Goal: Complete application form

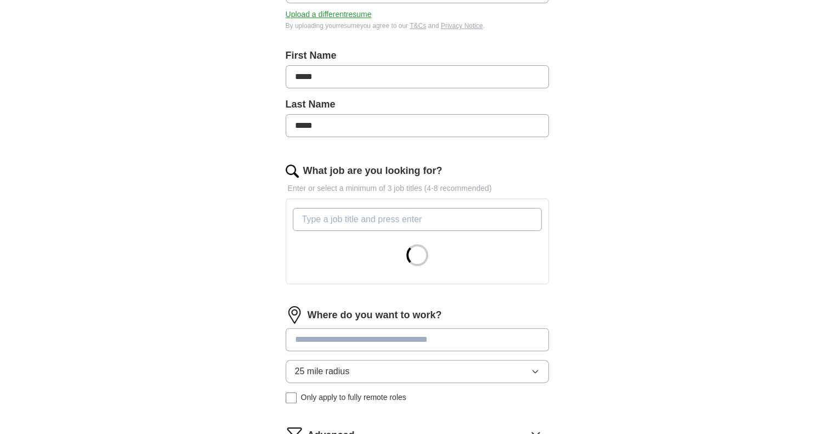
scroll to position [206, 0]
click at [364, 223] on input "What job are you looking for?" at bounding box center [417, 218] width 249 height 23
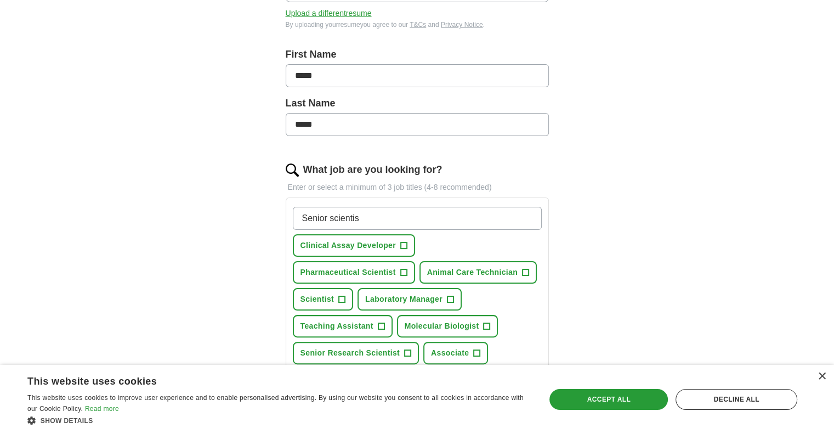
type input "Senior scientist"
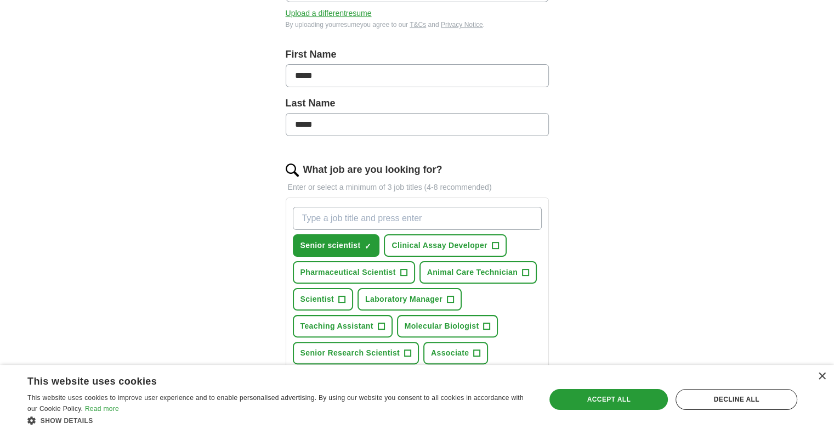
click at [364, 223] on input "What job are you looking for?" at bounding box center [417, 218] width 249 height 23
type input "Scientist"
click at [323, 293] on span "Scientist" at bounding box center [317, 299] width 34 height 12
click at [418, 324] on span "Molecular Biologist" at bounding box center [442, 326] width 75 height 12
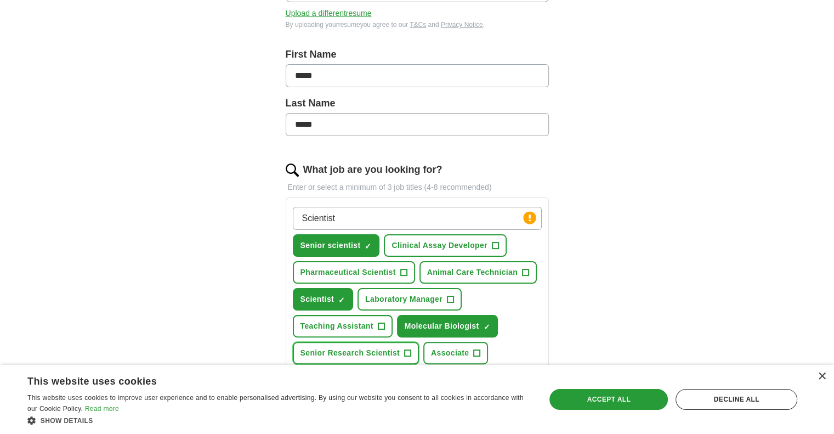
click at [377, 347] on span "Senior Research Scientist" at bounding box center [350, 353] width 100 height 12
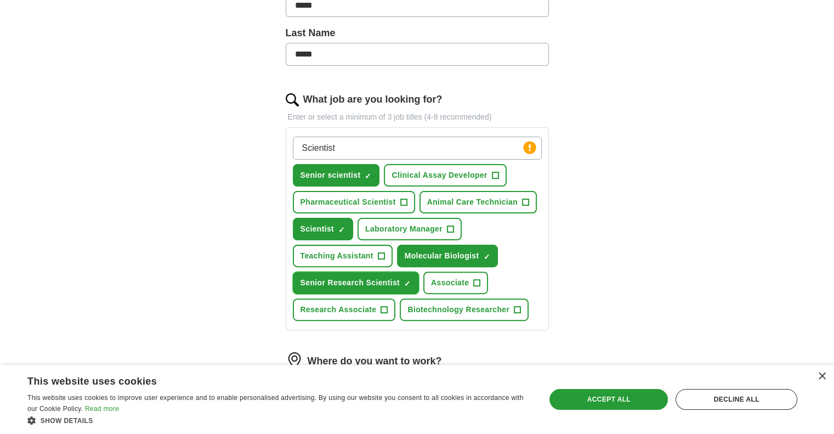
scroll to position [289, 0]
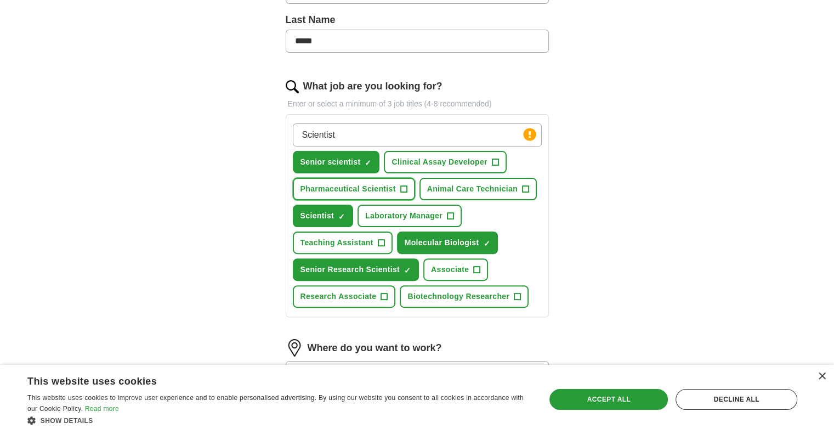
click at [402, 185] on span "+" at bounding box center [403, 189] width 7 height 9
click at [0, 0] on span "×" at bounding box center [0, 0] width 0 height 0
click at [448, 161] on span "Clinical Assay Developer" at bounding box center [438, 162] width 95 height 12
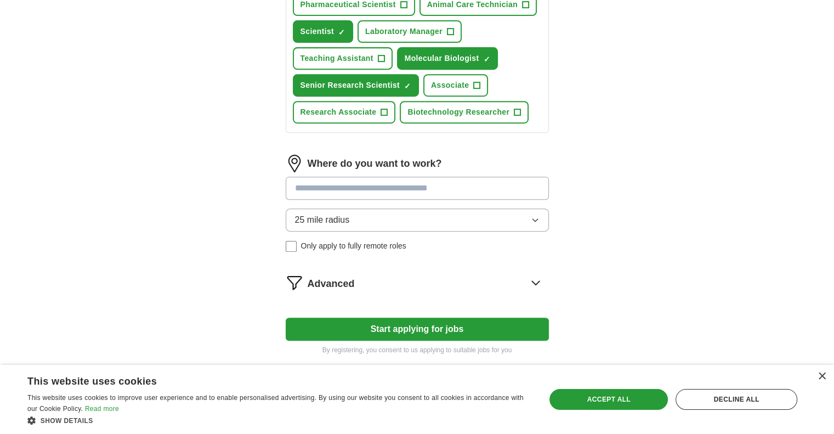
scroll to position [516, 0]
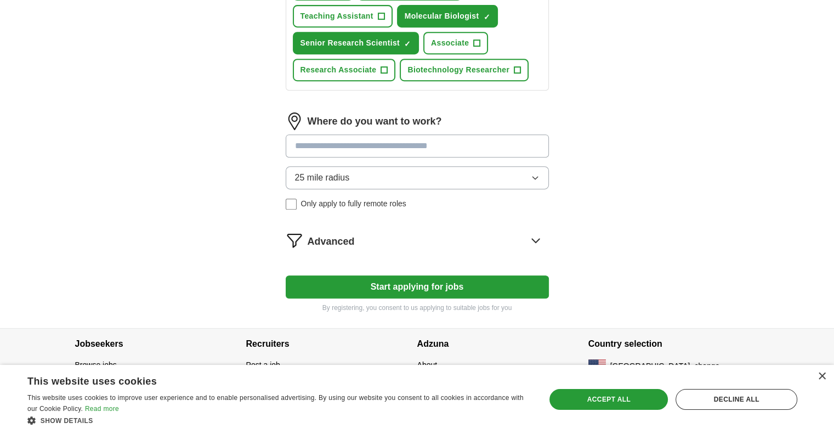
click at [425, 282] on button "Start applying for jobs" at bounding box center [417, 286] width 263 height 23
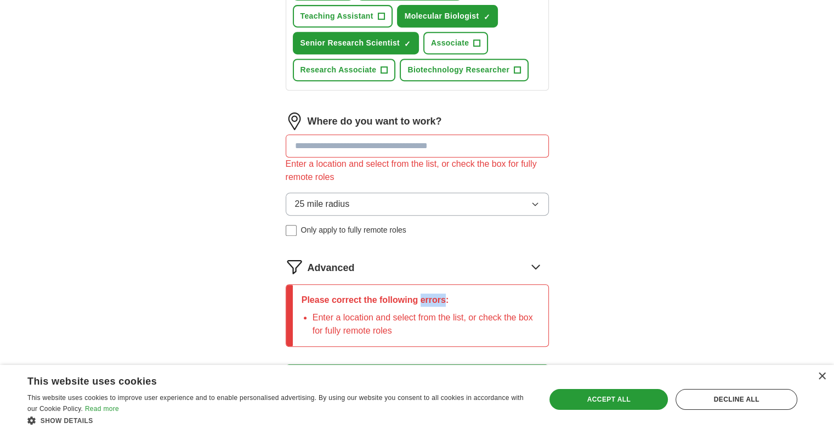
click at [425, 284] on div "Please correct the following errors: Enter a location and select from the list,…" at bounding box center [420, 314] width 255 height 61
click at [406, 144] on input at bounding box center [417, 145] width 263 height 23
click at [350, 225] on span "Only apply to fully remote roles" at bounding box center [353, 230] width 105 height 12
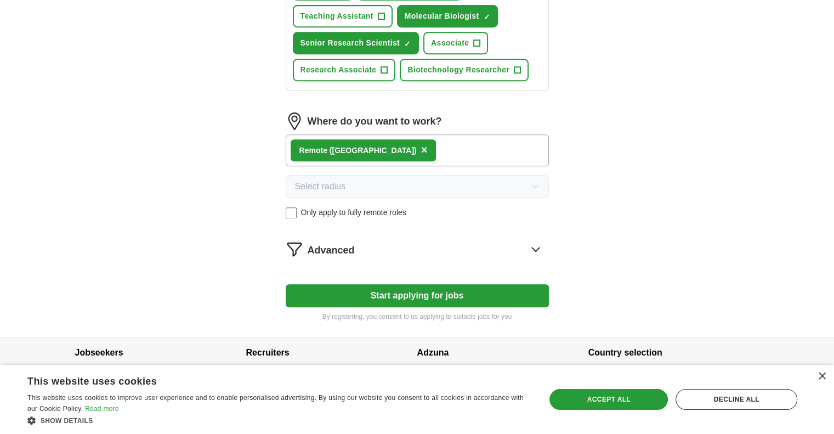
click at [349, 208] on span "Only apply to fully remote roles" at bounding box center [353, 213] width 105 height 12
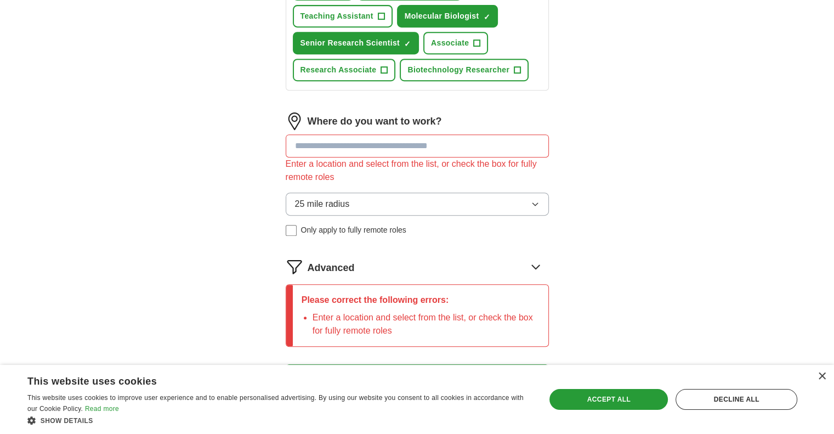
click at [349, 145] on input at bounding box center [417, 145] width 263 height 23
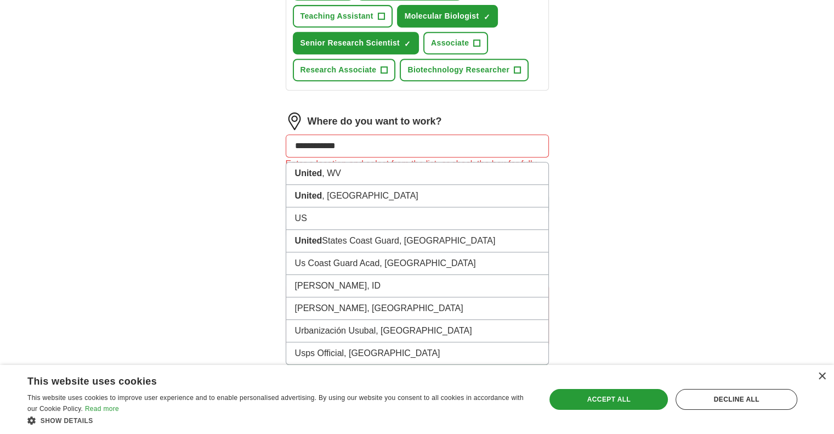
type input "**********"
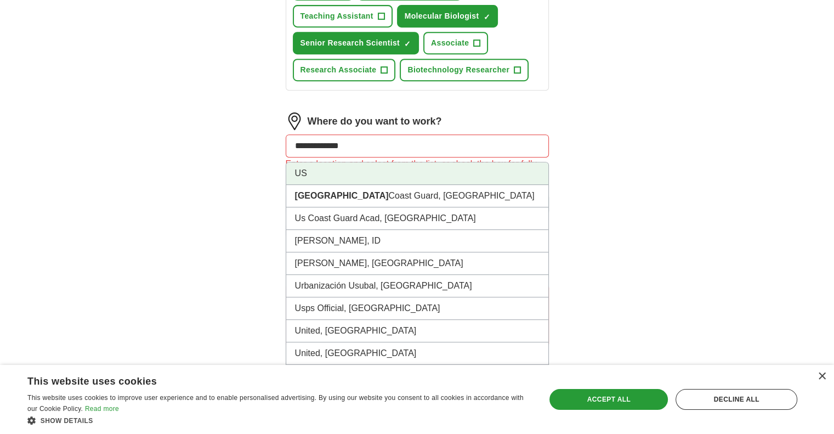
click at [332, 172] on li "US" at bounding box center [417, 173] width 262 height 22
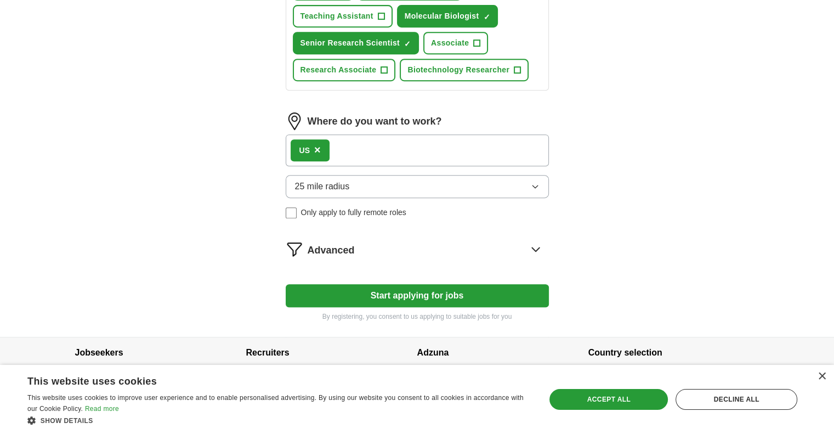
click at [341, 191] on button "25 mile radius" at bounding box center [417, 186] width 263 height 23
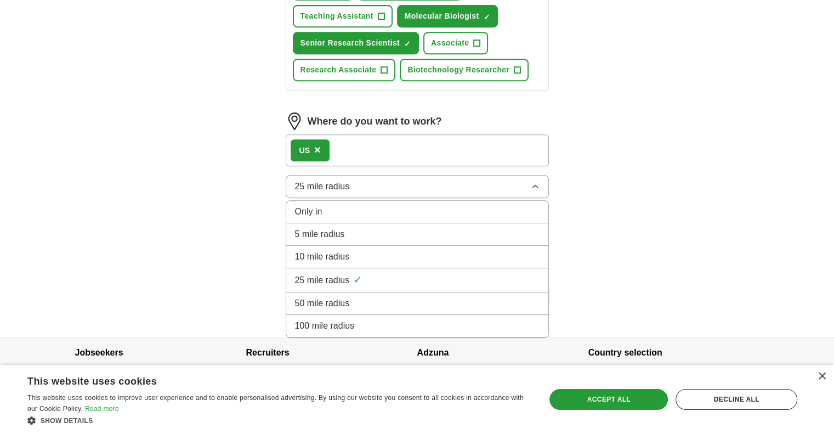
click at [342, 319] on span "100 mile radius" at bounding box center [325, 325] width 60 height 13
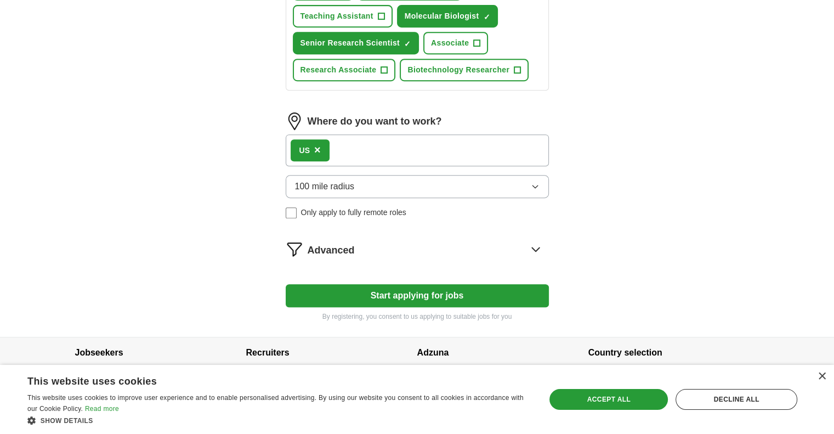
click at [364, 290] on button "Start applying for jobs" at bounding box center [417, 295] width 263 height 23
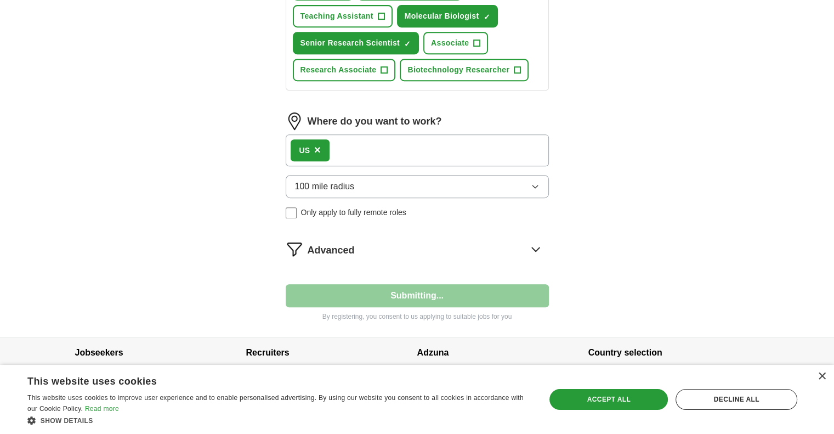
select select "**"
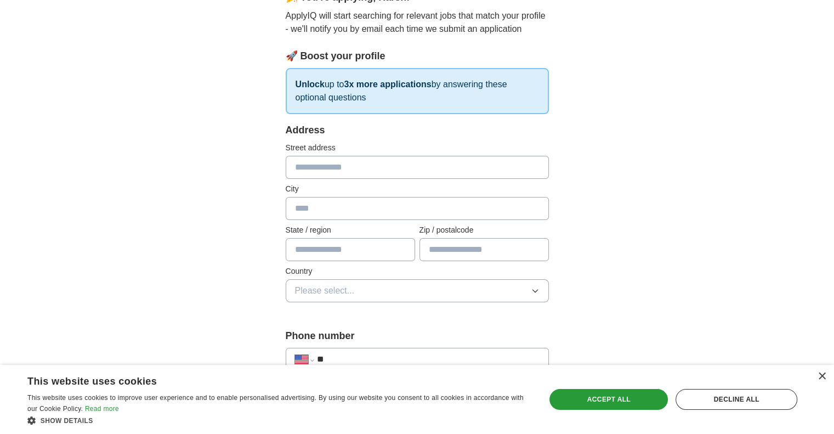
scroll to position [129, 0]
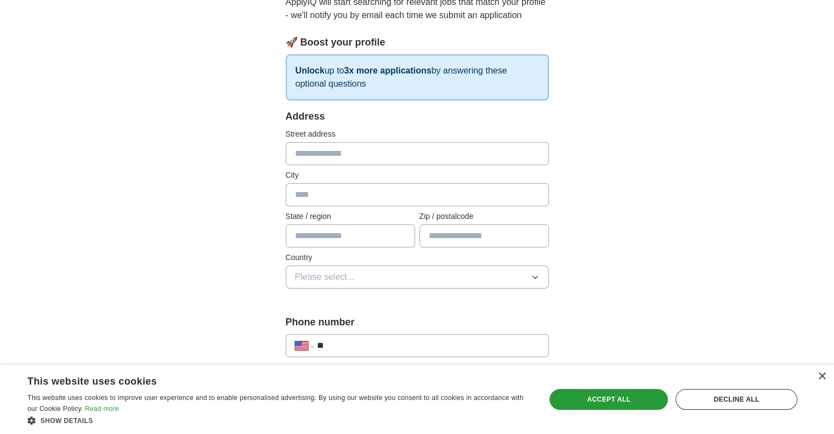
click at [373, 156] on input "text" at bounding box center [417, 153] width 263 height 23
type input "**********"
type input "********"
type input "**"
type input "*****"
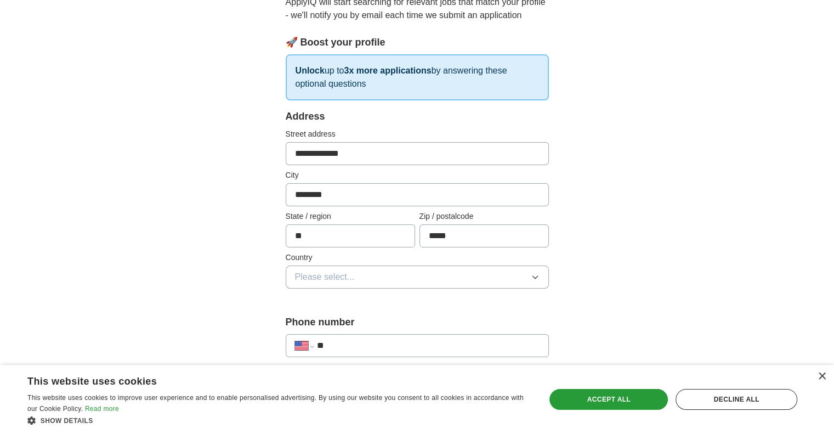
click at [358, 265] on button "Please select..." at bounding box center [417, 276] width 263 height 23
click at [341, 325] on span "[GEOGRAPHIC_DATA]" at bounding box center [341, 324] width 92 height 13
click at [360, 343] on input "**" at bounding box center [427, 345] width 223 height 13
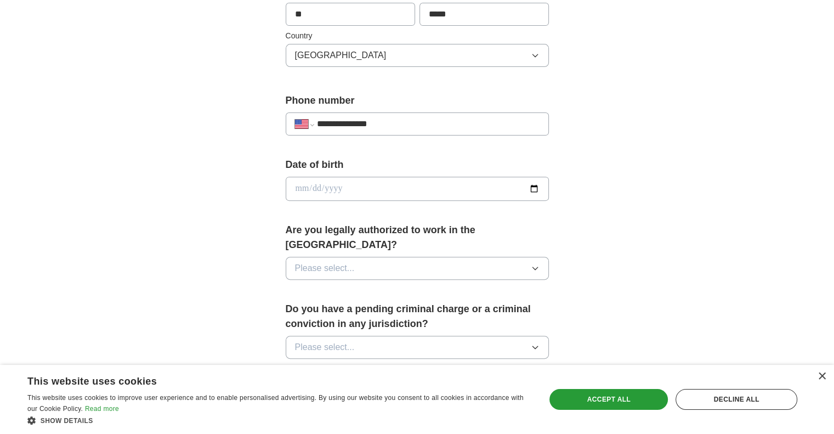
scroll to position [353, 0]
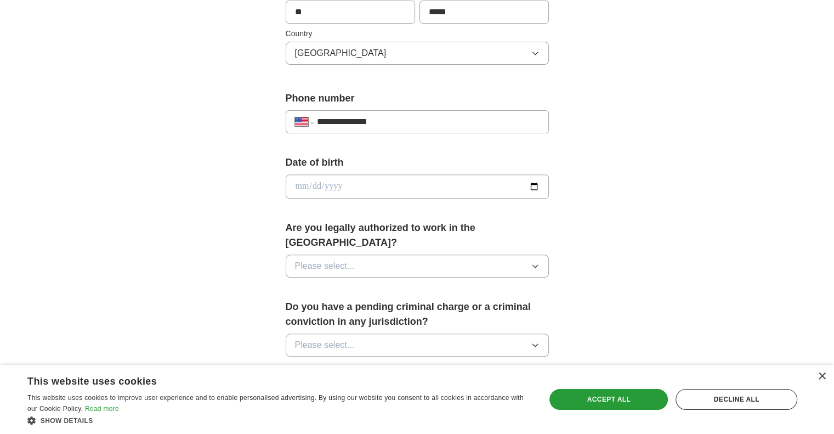
type input "**********"
click at [389, 185] on input "date" at bounding box center [417, 186] width 263 height 24
type input "**********"
click at [373, 254] on button "Please select..." at bounding box center [417, 265] width 263 height 23
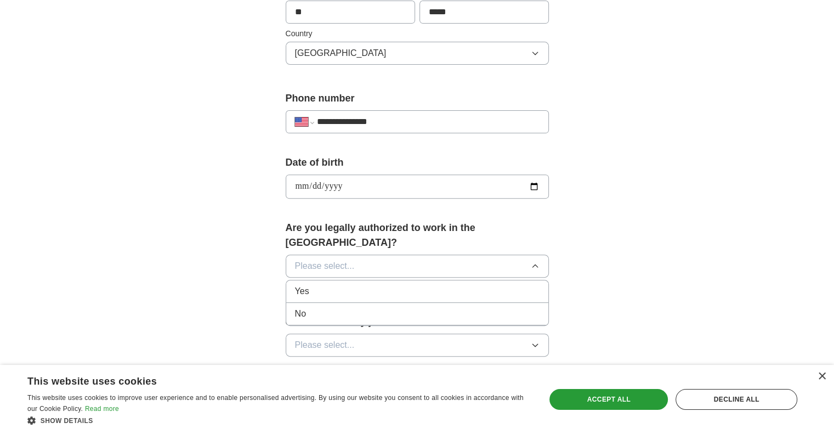
click at [355, 284] on div "Yes" at bounding box center [417, 290] width 244 height 13
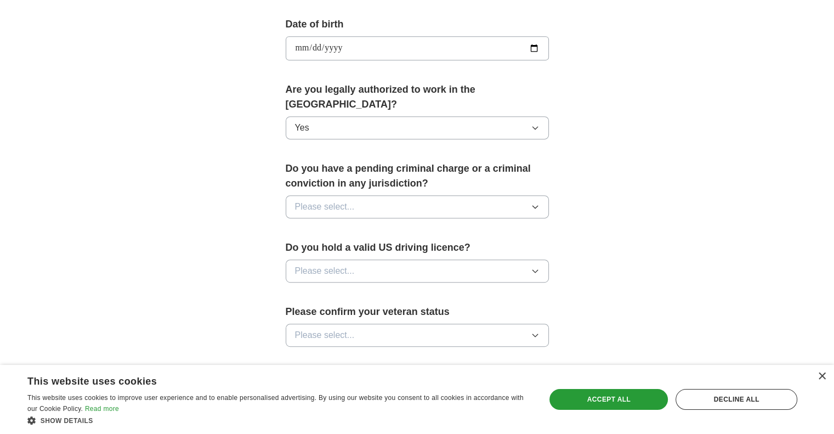
scroll to position [501, 0]
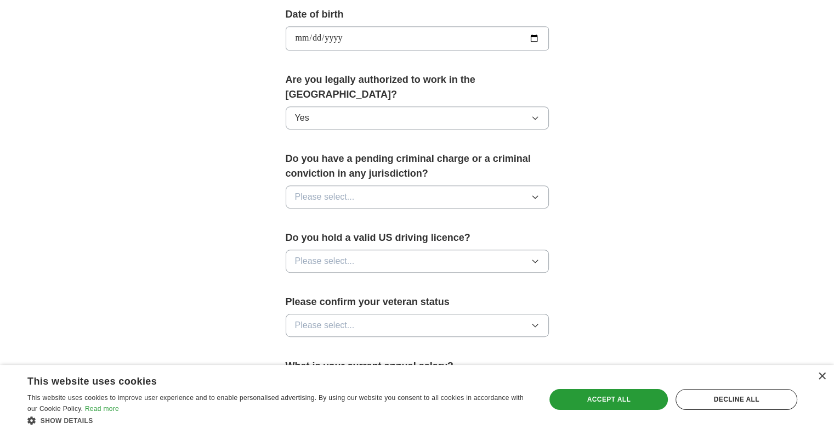
click at [412, 185] on button "Please select..." at bounding box center [417, 196] width 263 height 23
click at [364, 238] on div "No" at bounding box center [417, 244] width 244 height 13
click at [357, 249] on button "Please select..." at bounding box center [417, 260] width 263 height 23
click at [347, 280] on div "Yes" at bounding box center [417, 286] width 244 height 13
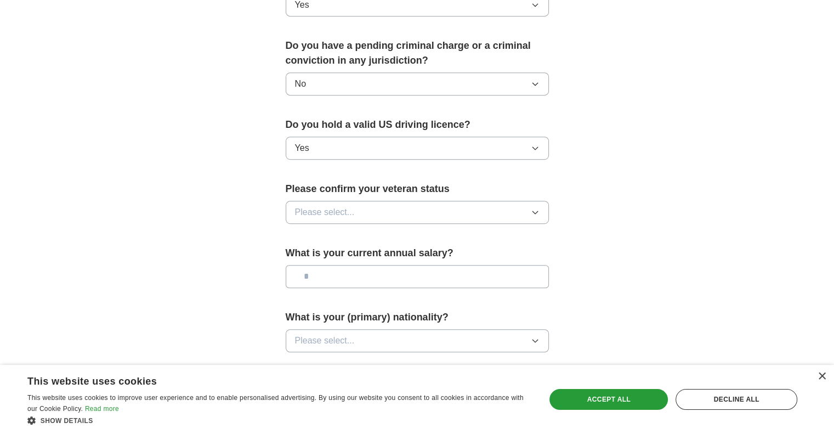
scroll to position [664, 0]
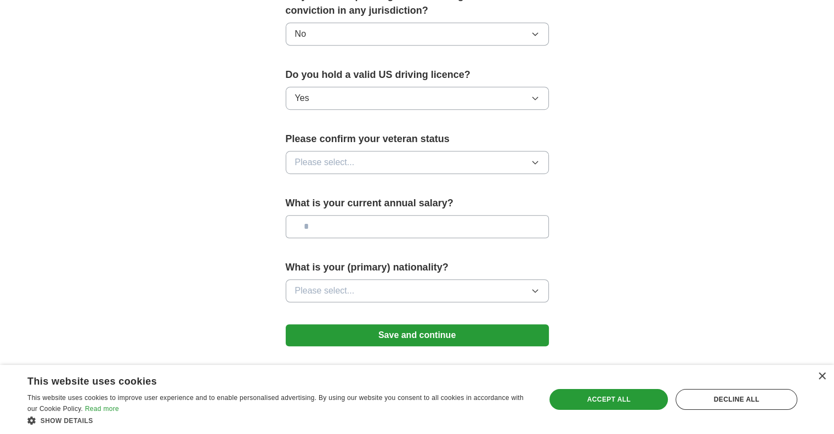
click at [411, 151] on button "Please select..." at bounding box center [417, 162] width 263 height 23
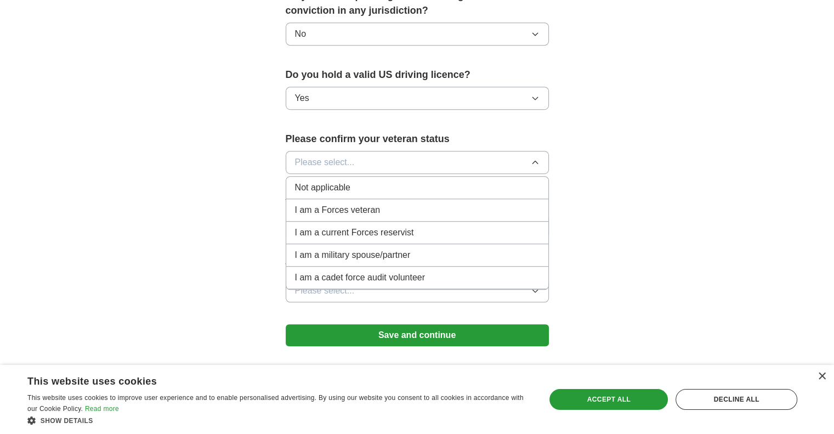
click at [373, 181] on div "Not applicable" at bounding box center [417, 187] width 244 height 13
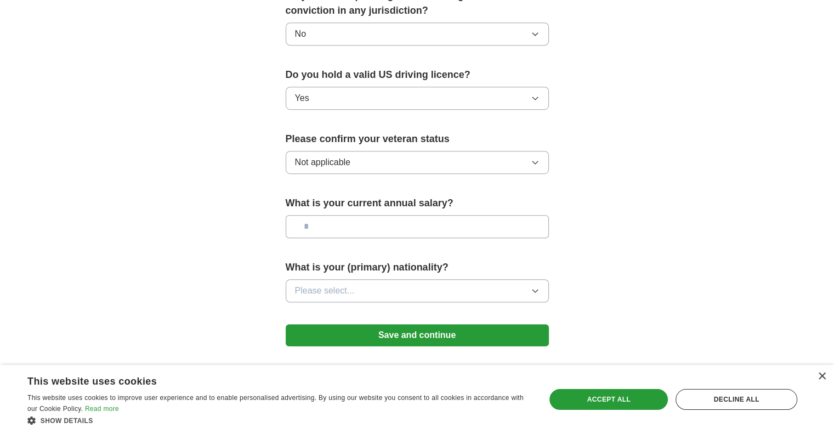
click at [364, 215] on input "text" at bounding box center [417, 226] width 263 height 23
click at [362, 279] on button "Please select..." at bounding box center [417, 290] width 263 height 23
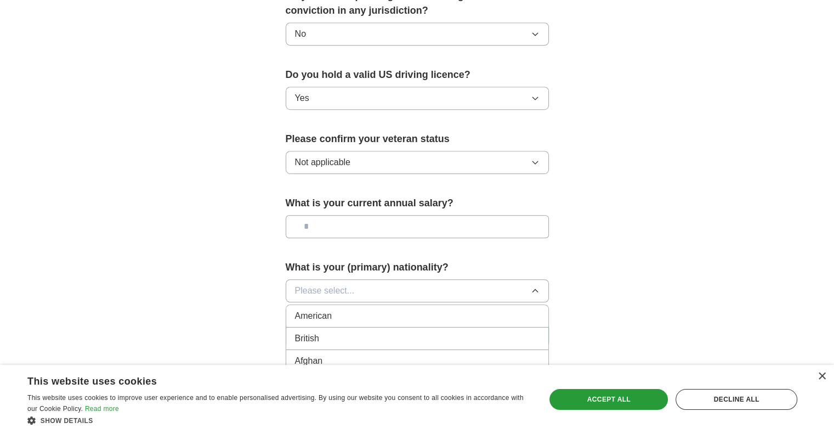
click at [349, 284] on span "Please select..." at bounding box center [325, 290] width 60 height 13
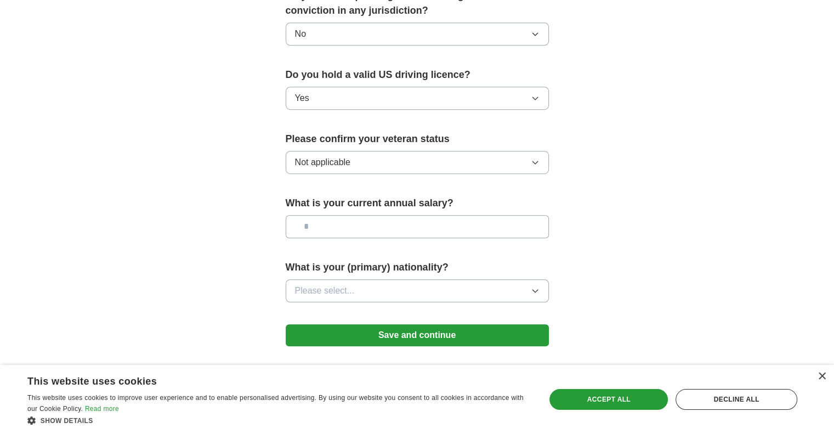
click at [377, 324] on button "Save and continue" at bounding box center [417, 335] width 263 height 22
